Goal: Navigation & Orientation: Go to known website

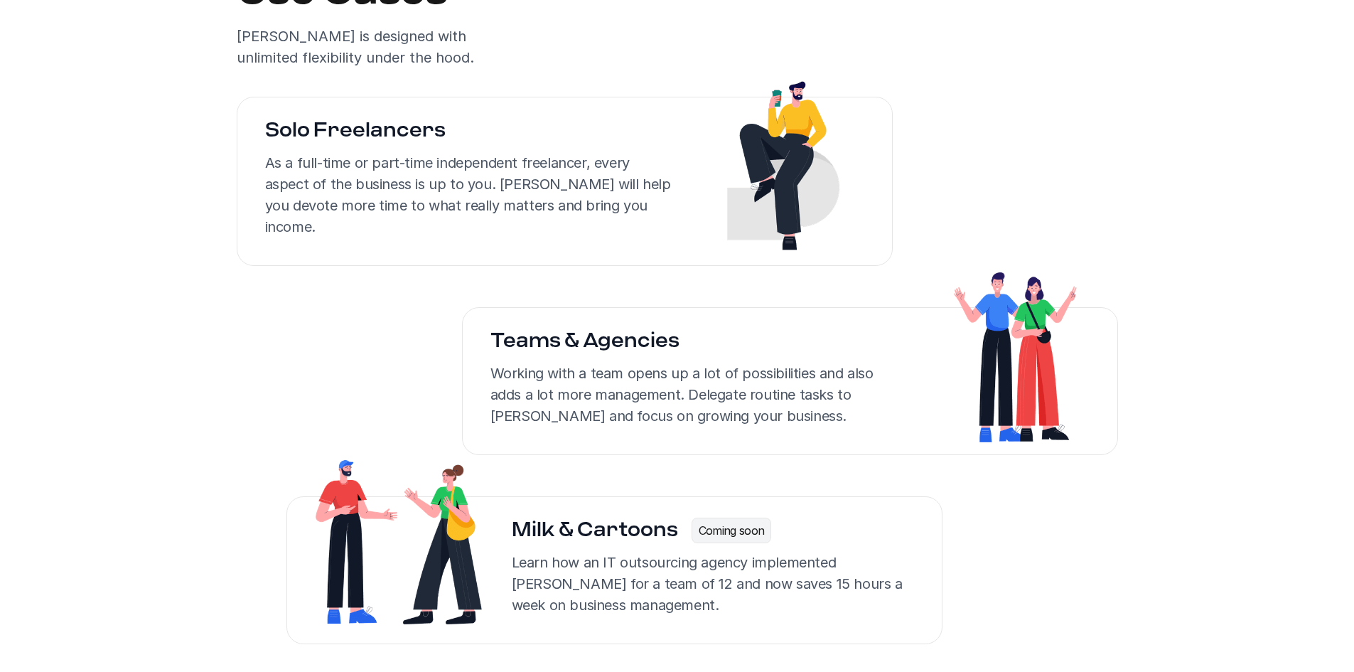
scroll to position [2710, 0]
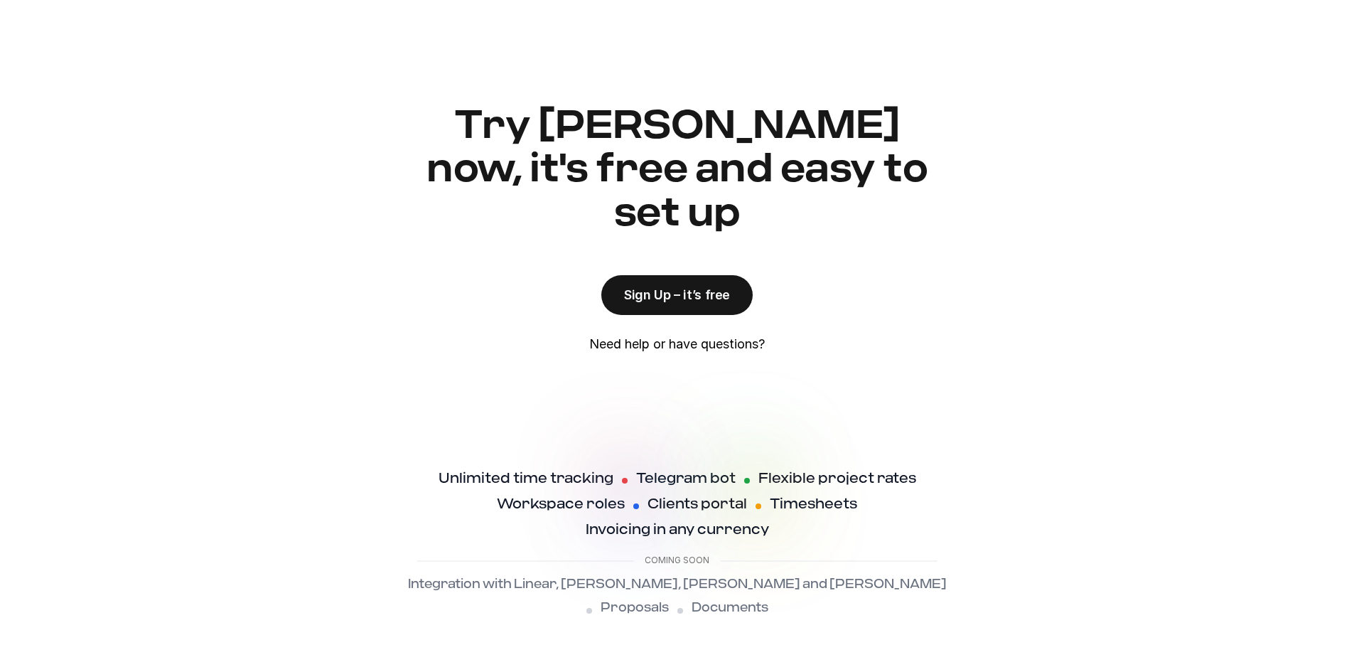
scroll to position [3421, 0]
